Goal: Information Seeking & Learning: Learn about a topic

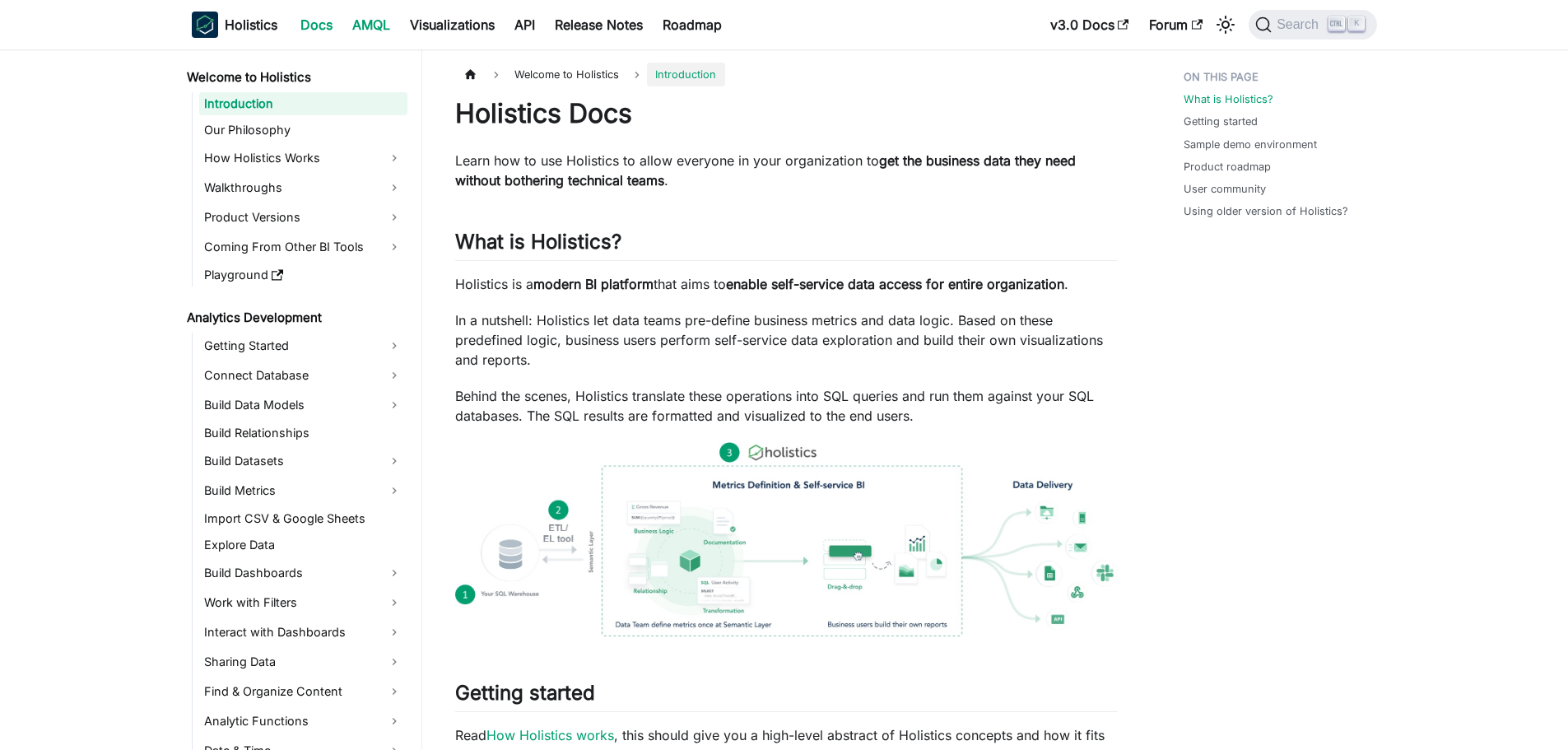
click at [388, 19] on link "AMQL" at bounding box center [371, 24] width 57 height 26
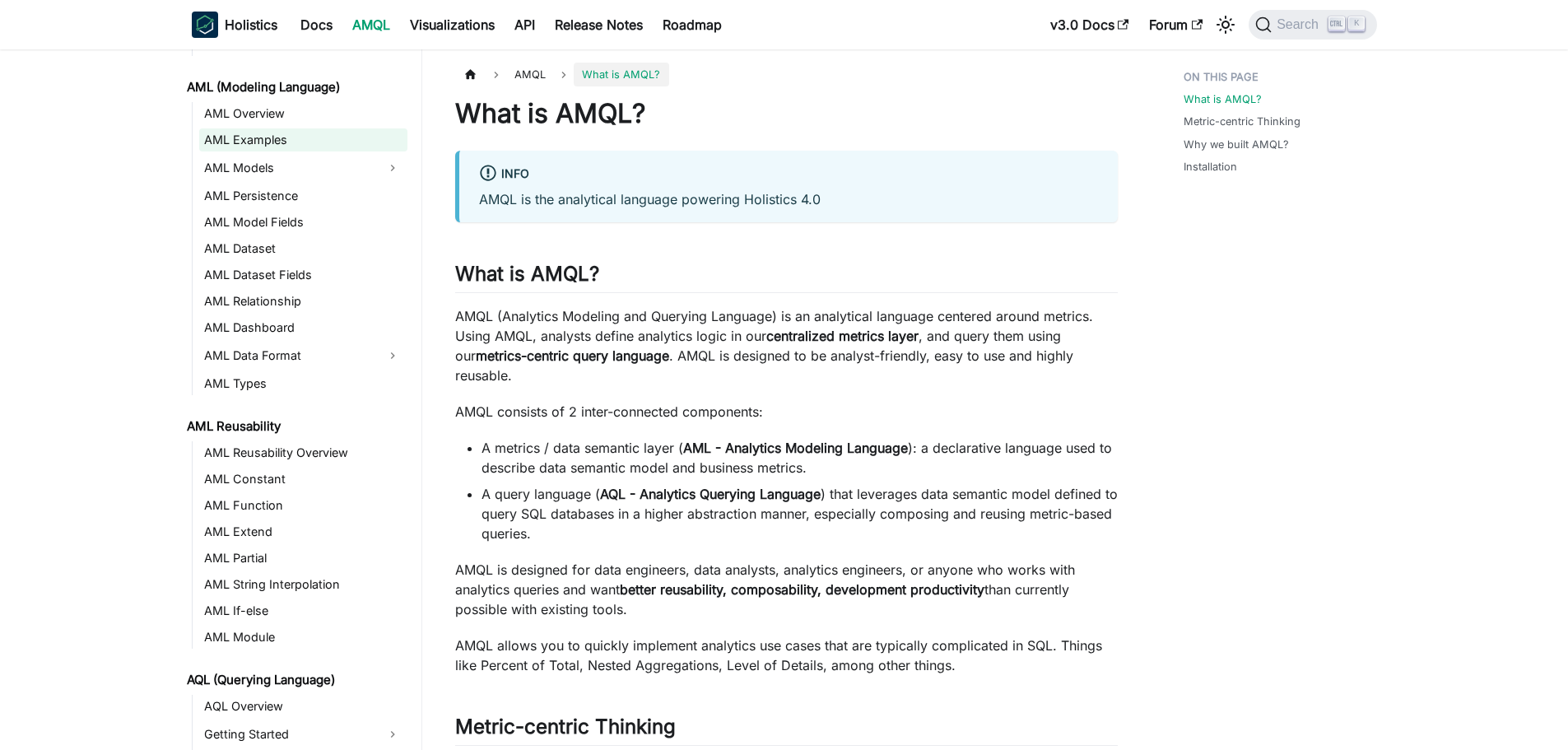
scroll to position [82, 0]
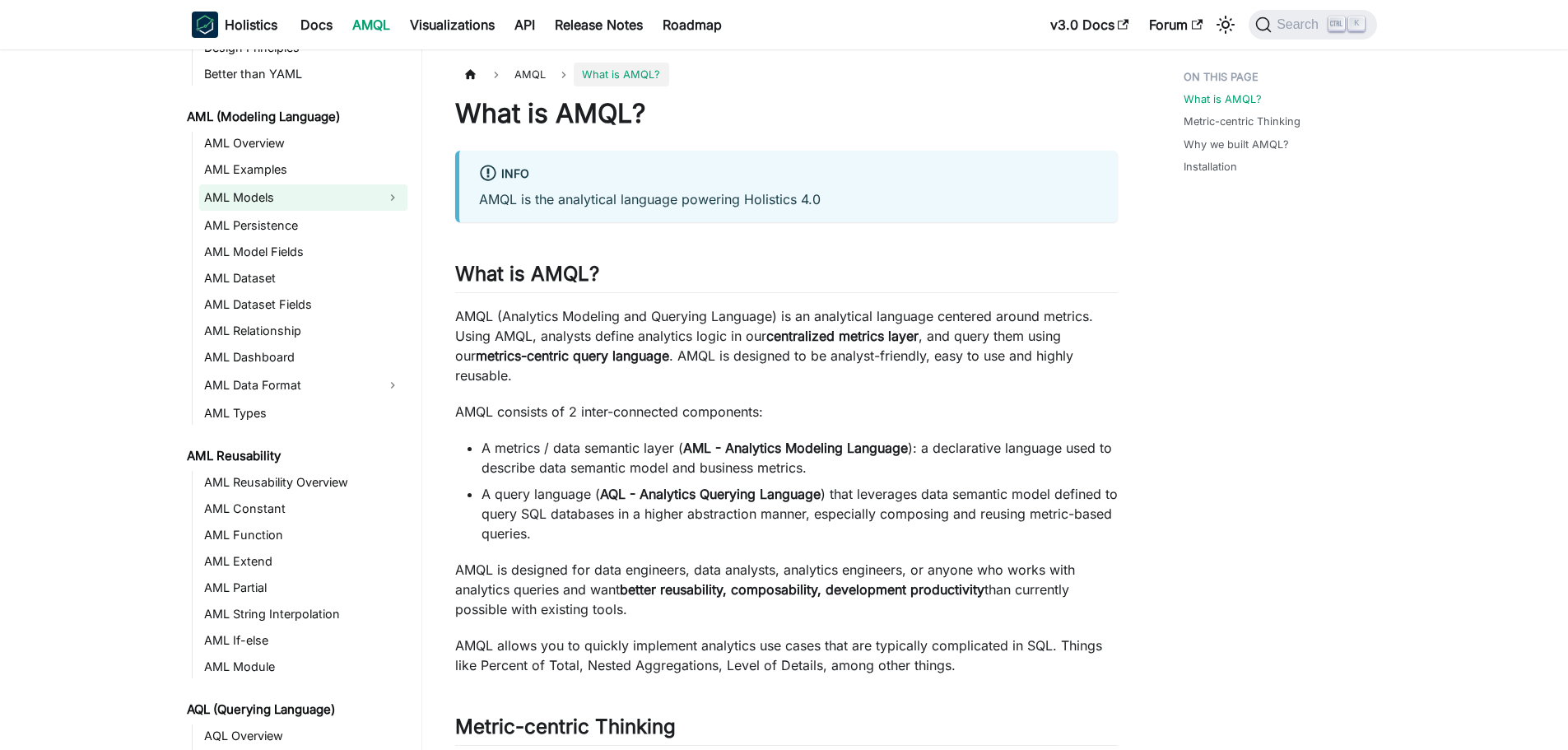
click at [269, 201] on link "AML Models" at bounding box center [289, 197] width 179 height 26
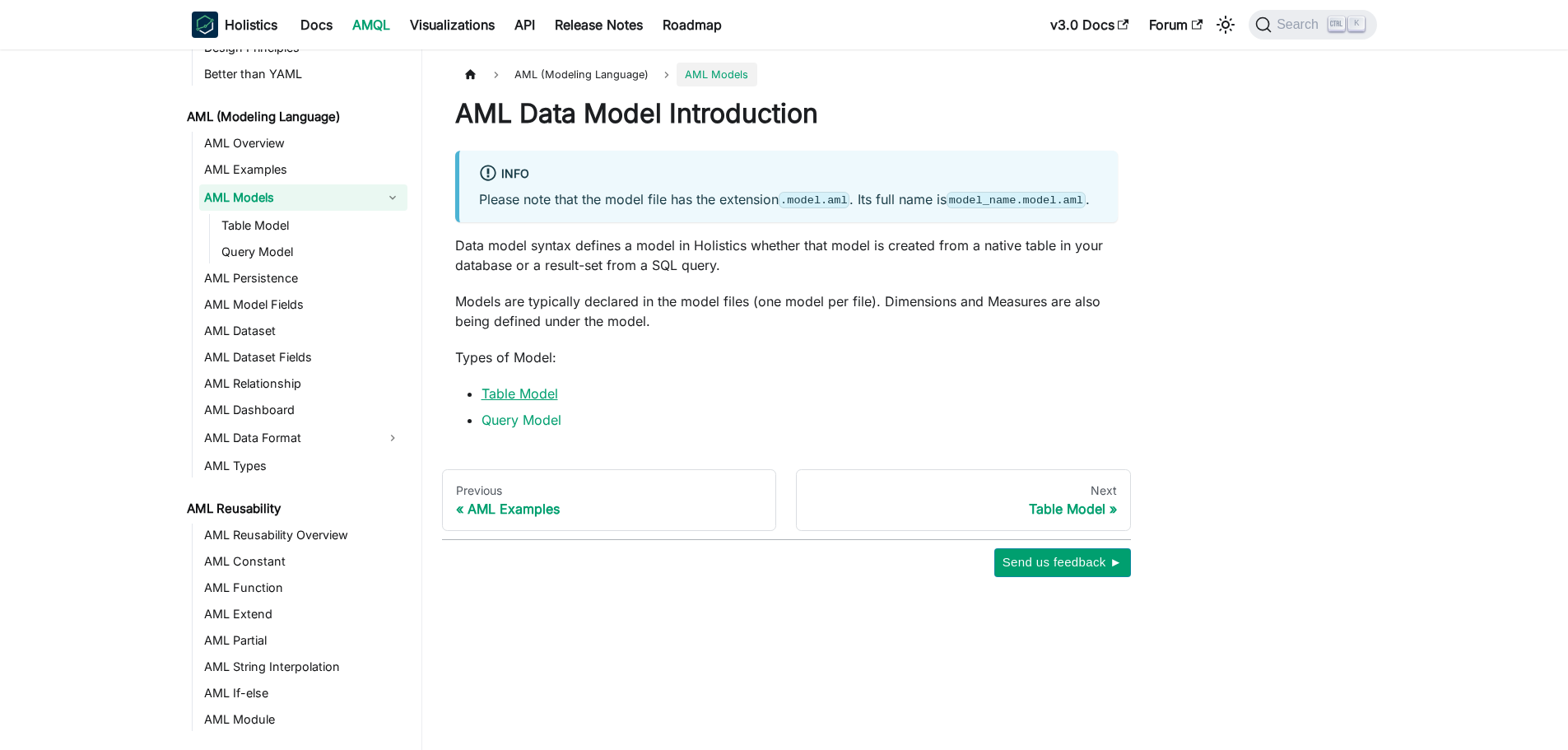
click at [532, 388] on link "Table Model" at bounding box center [520, 393] width 77 height 16
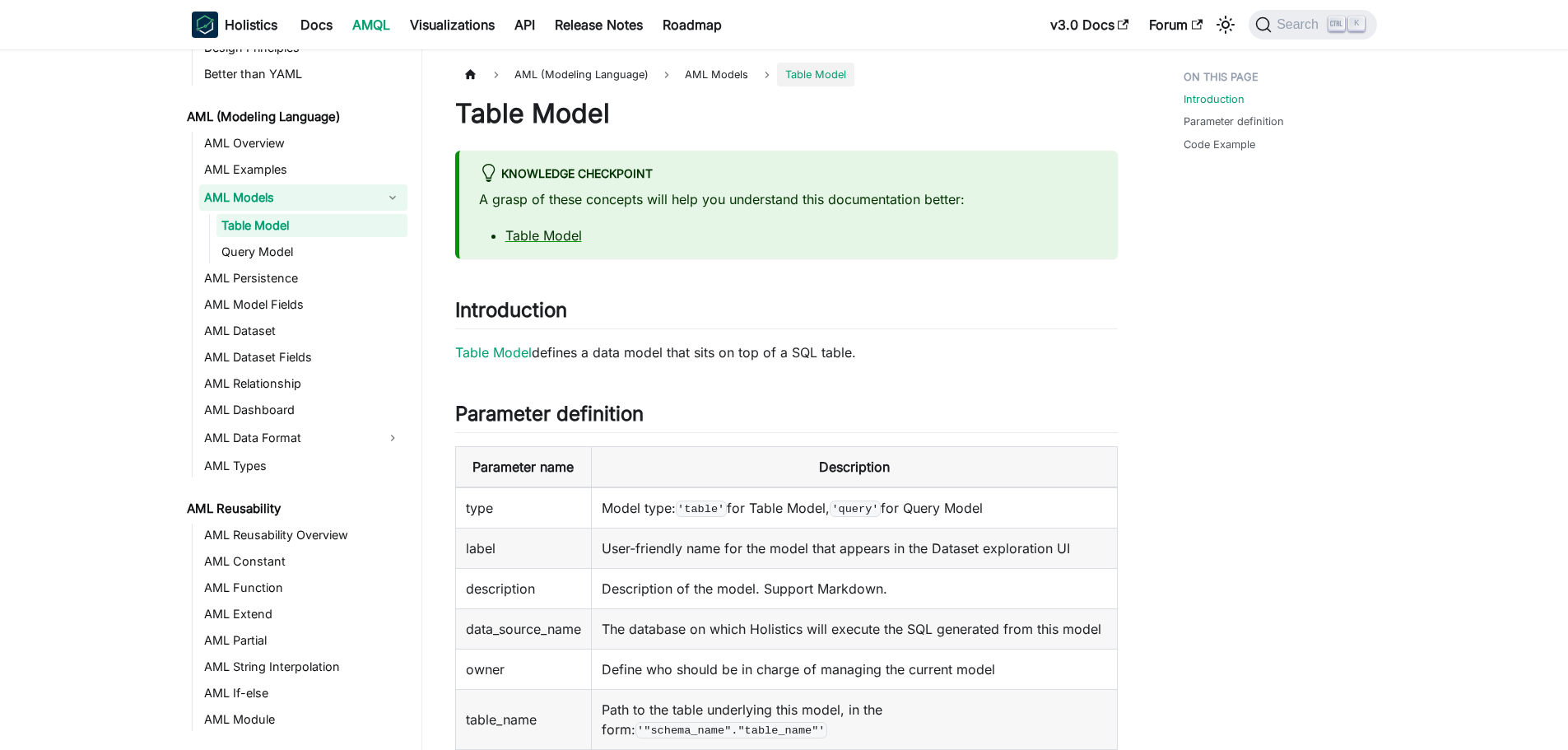
click at [290, 198] on link "AML Models" at bounding box center [289, 197] width 179 height 26
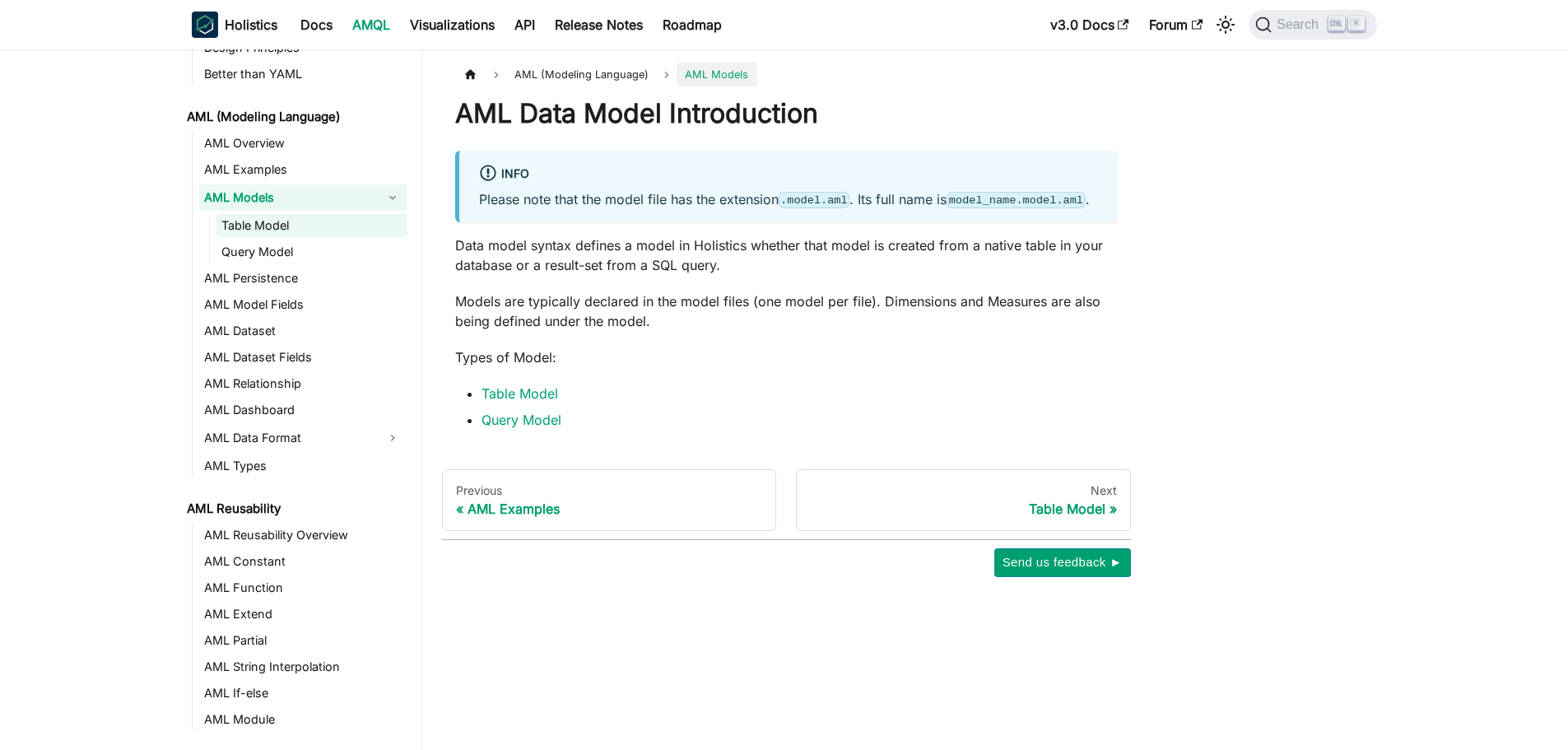
click at [294, 223] on link "Table Model" at bounding box center [312, 226] width 191 height 23
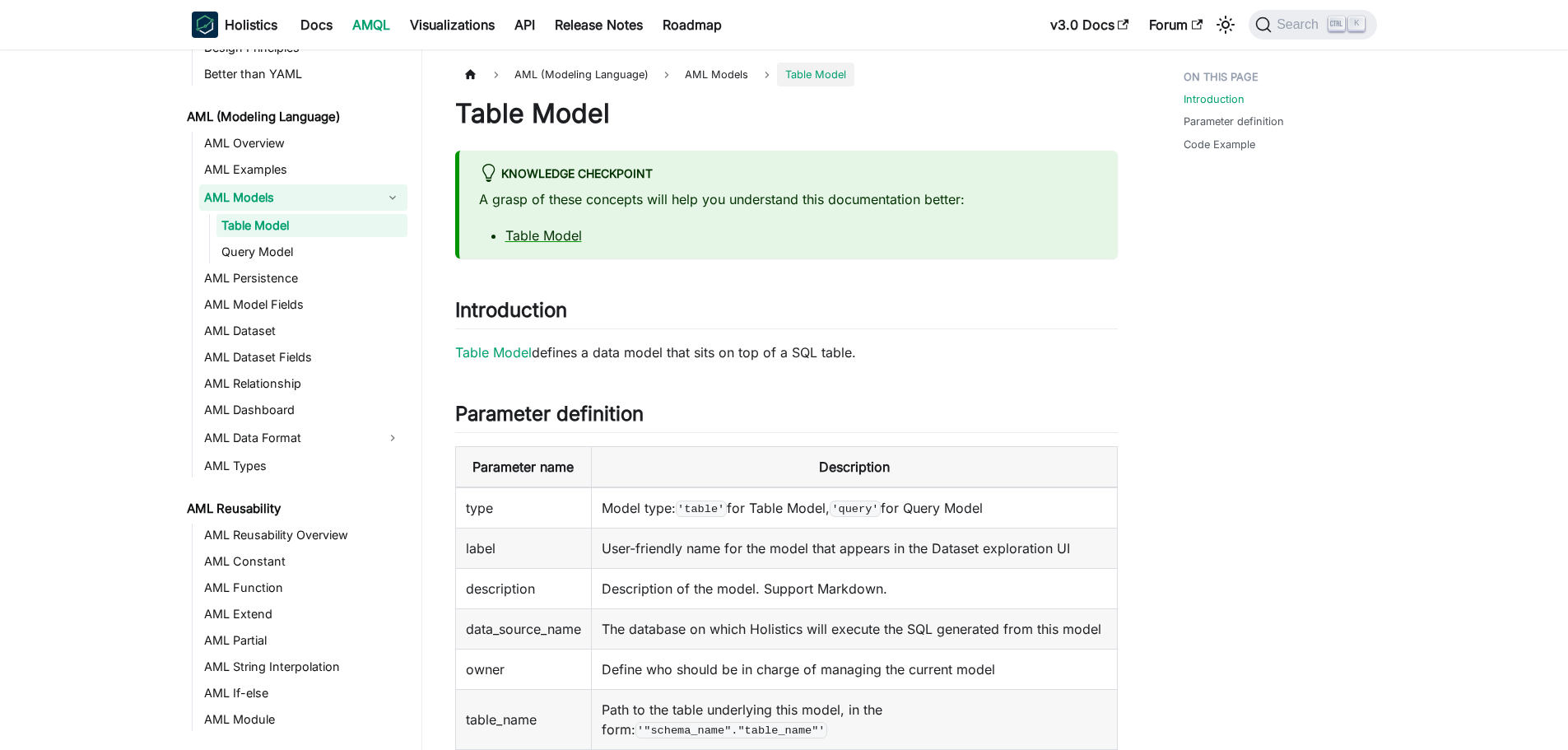
click at [282, 198] on link "AML Models" at bounding box center [289, 197] width 179 height 26
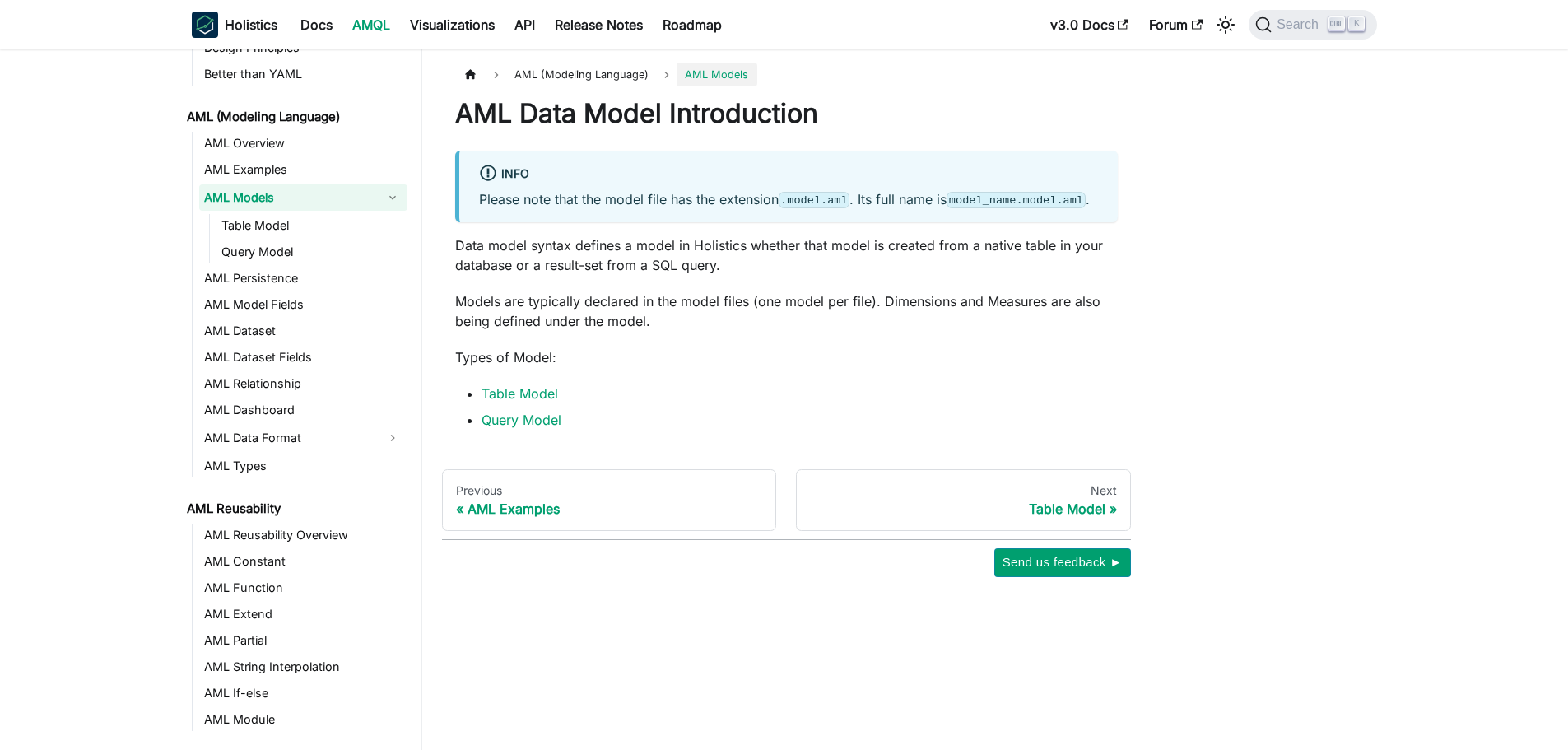
click at [63, 248] on aside "AMQL What is AMQL? Design Principles Better than YAML AML (Modeling Language) A…" at bounding box center [211, 375] width 423 height 750
